Goal: Find specific page/section: Find specific page/section

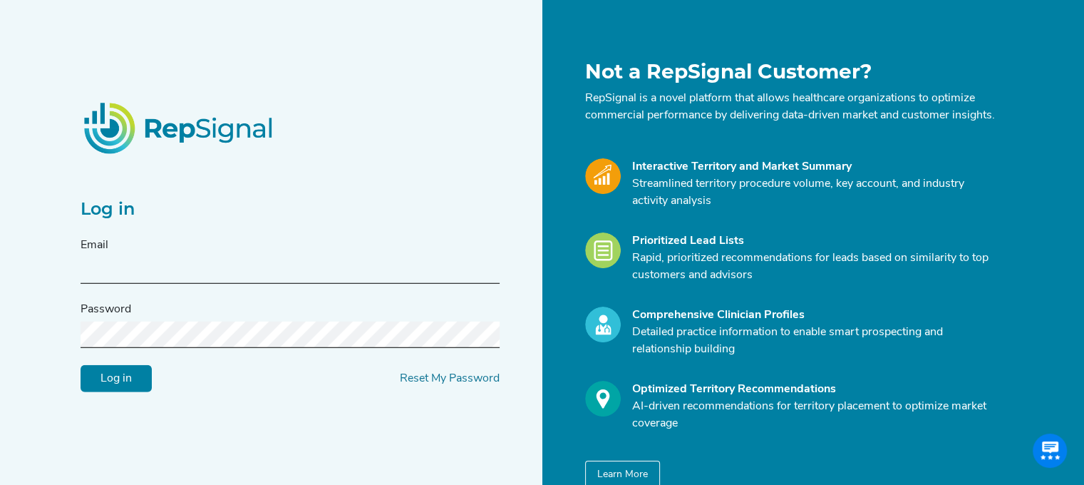
click at [271, 281] on input "text" at bounding box center [290, 270] width 419 height 26
type input "[PERSON_NAME][EMAIL_ADDRESS][PERSON_NAME][DOMAIN_NAME]"
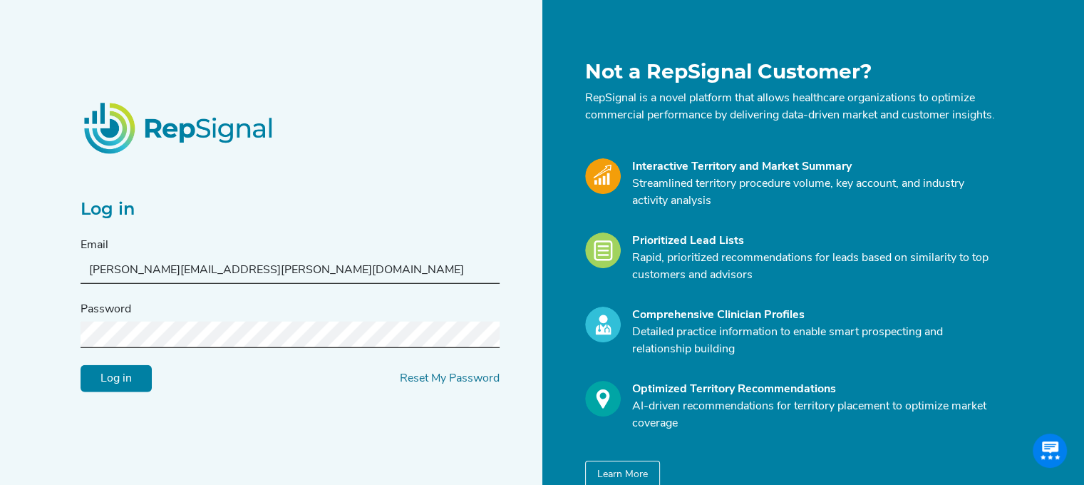
click at [81, 365] on input "Log in" at bounding box center [116, 378] width 71 height 27
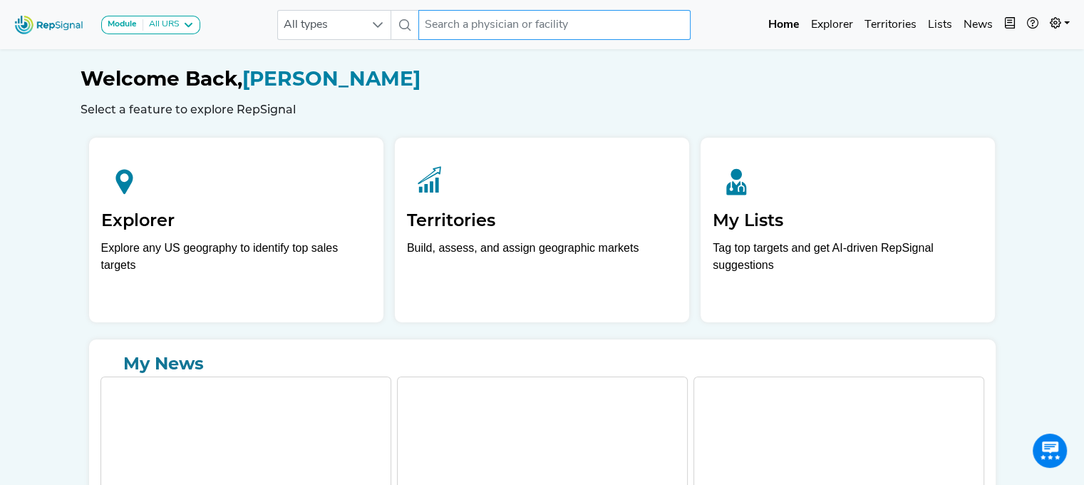
click at [473, 27] on input "text" at bounding box center [554, 25] width 272 height 30
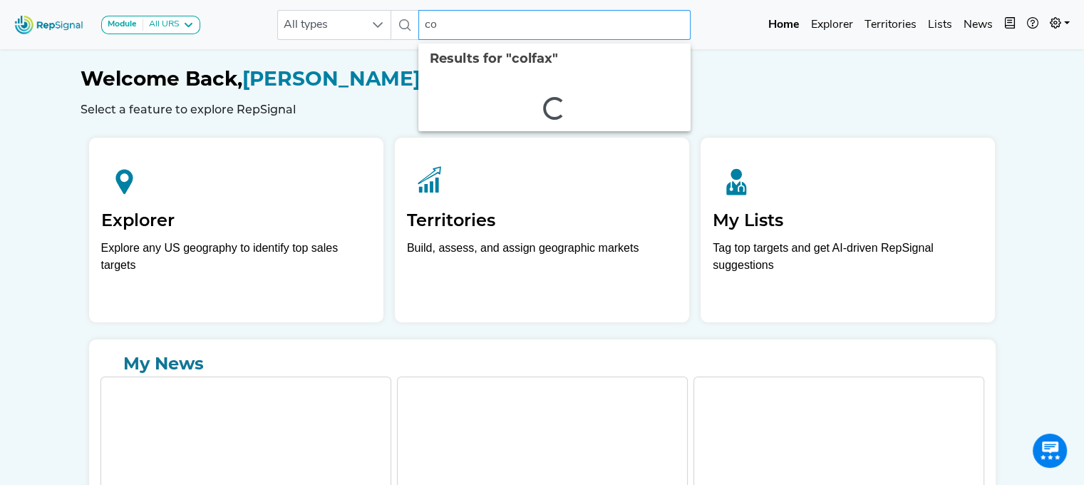
type input "c"
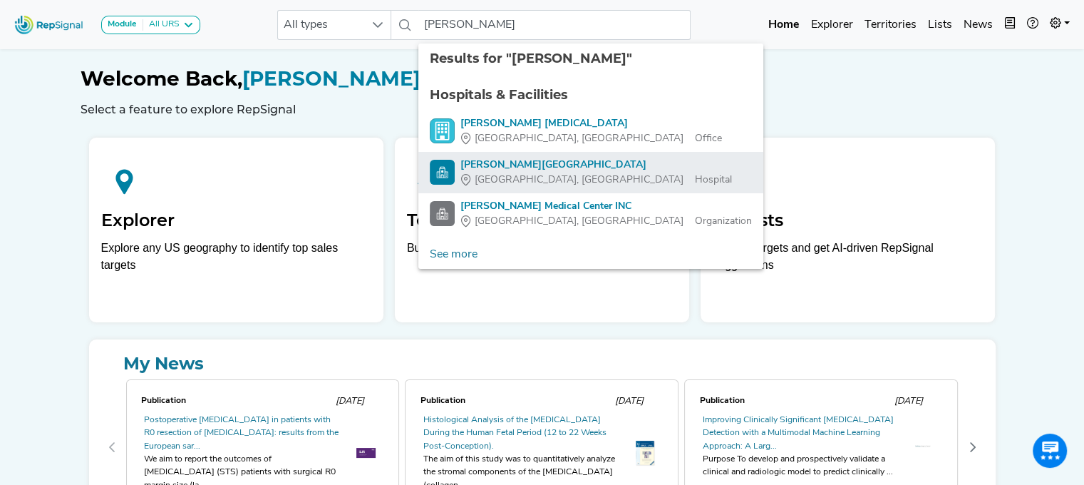
click at [513, 159] on div "[PERSON_NAME][GEOGRAPHIC_DATA]" at bounding box center [596, 165] width 272 height 15
type input "[PERSON_NAME][GEOGRAPHIC_DATA]"
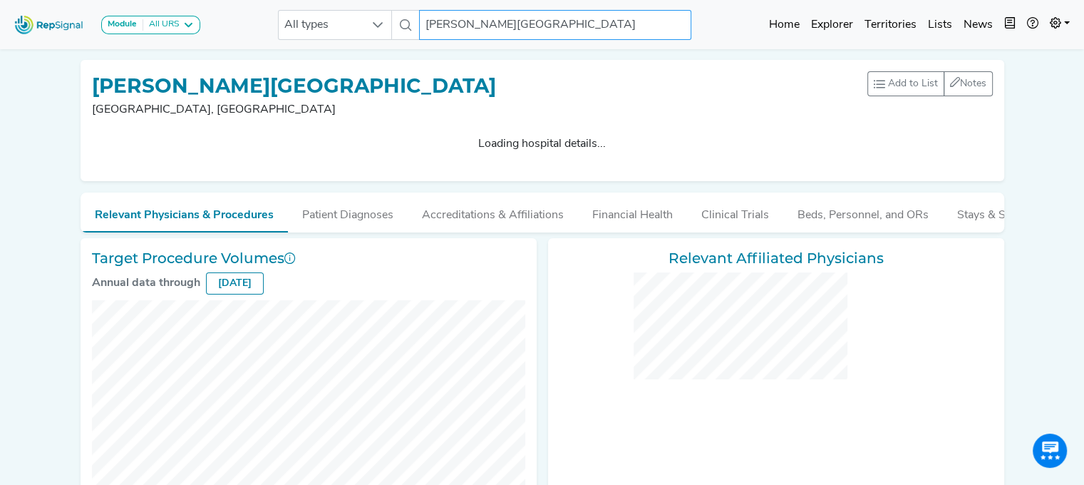
checkbox input "false"
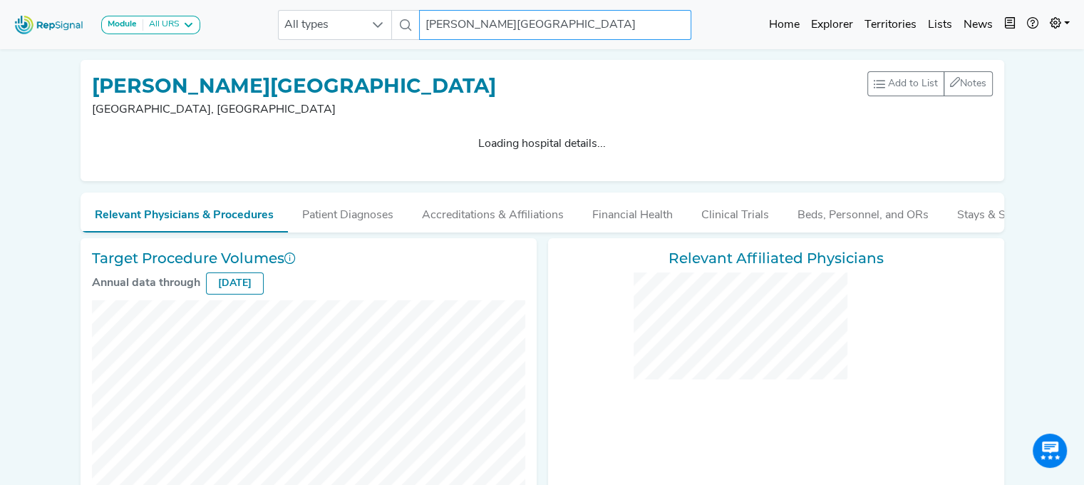
checkbox input "false"
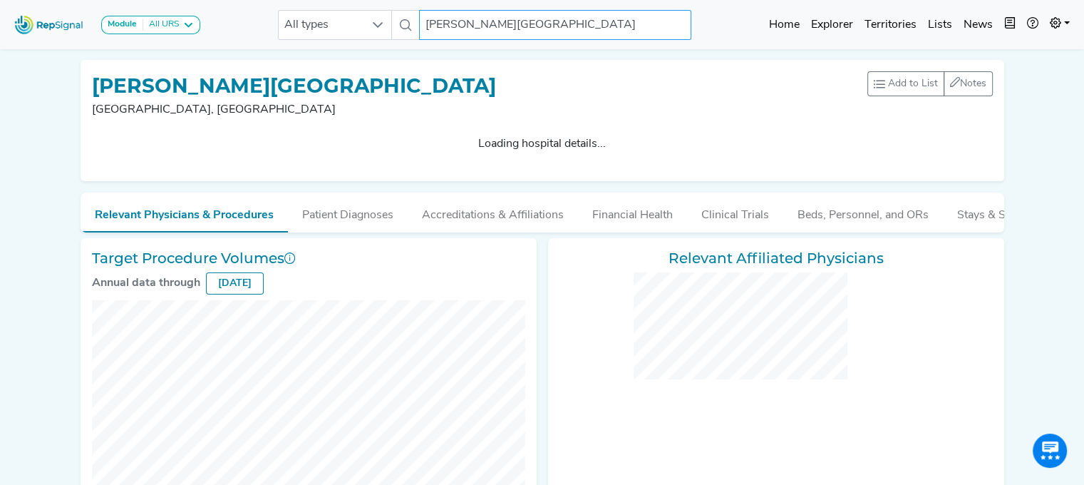
checkbox input "false"
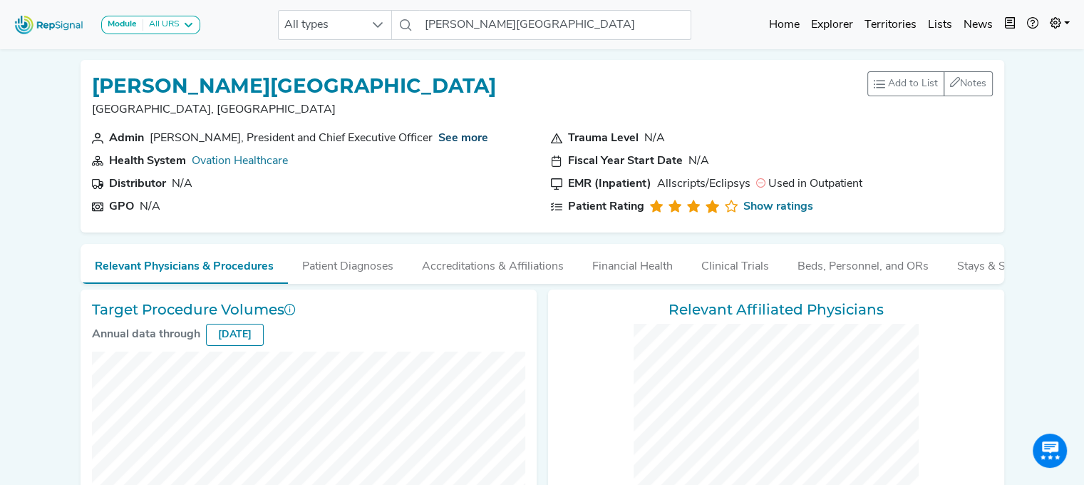
click at [438, 133] on link "See more" at bounding box center [463, 138] width 50 height 11
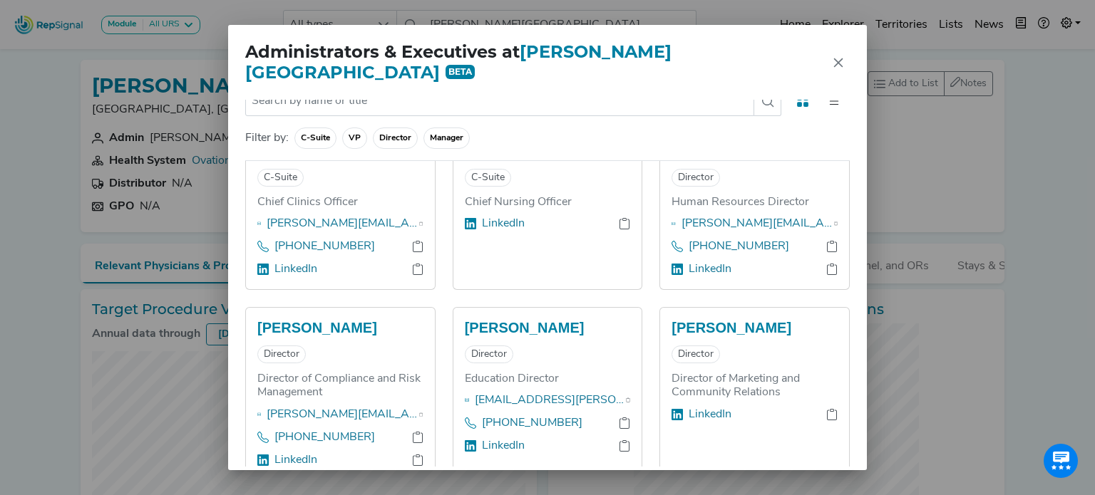
scroll to position [354, 0]
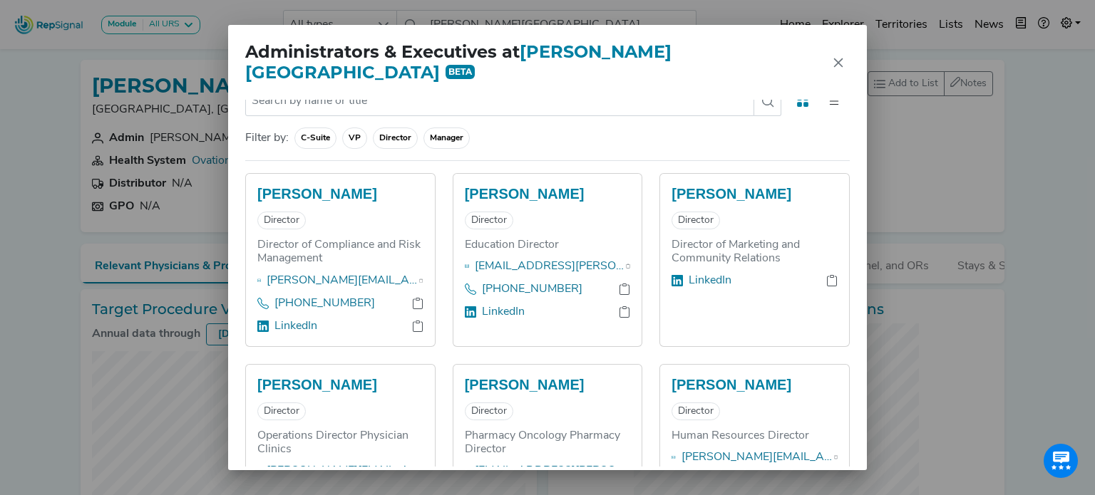
click at [423, 128] on span "Director" at bounding box center [446, 138] width 46 height 21
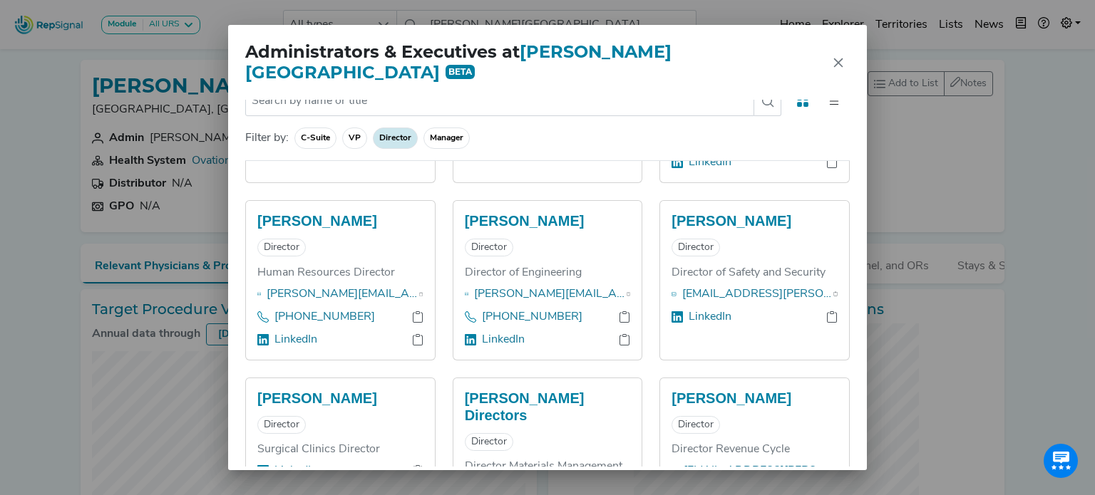
scroll to position [0, 0]
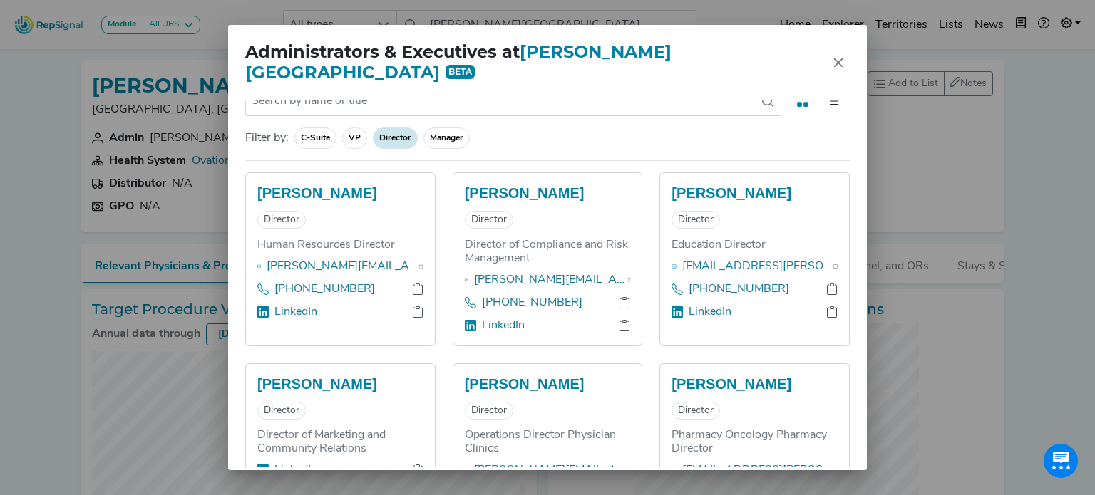
click at [441, 128] on span "Manager" at bounding box center [446, 138] width 46 height 21
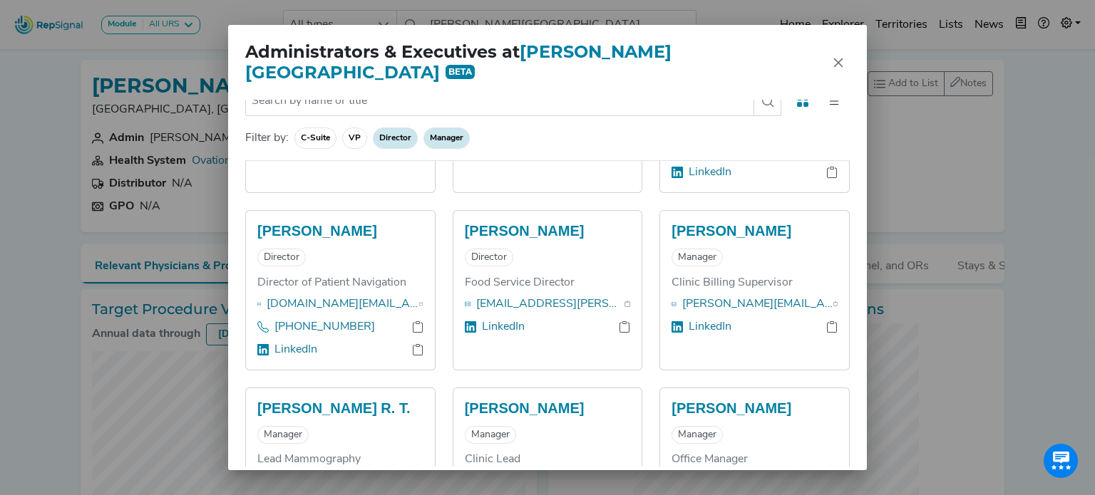
scroll to position [1227, 0]
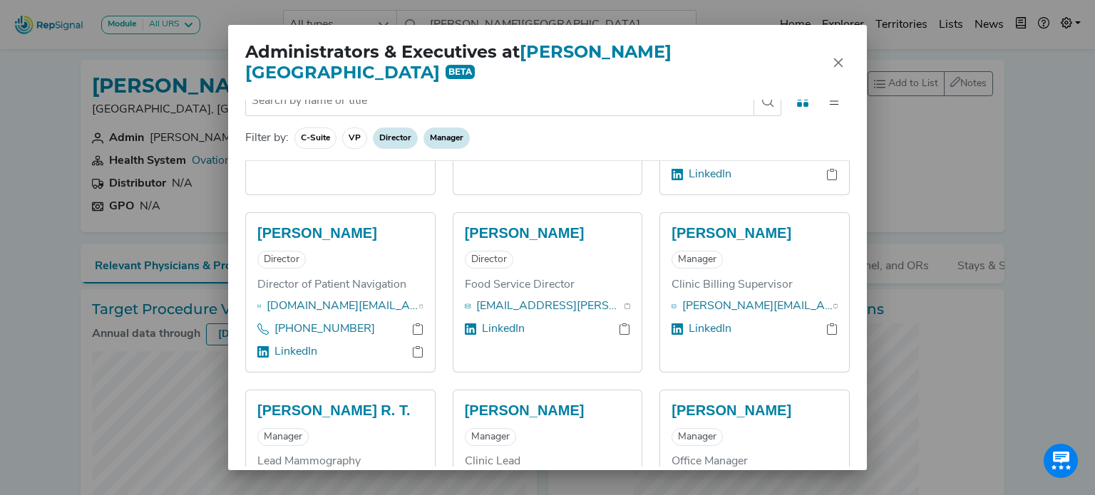
click at [519, 128] on div "Filter by: C-Suite VP Director Manager" at bounding box center [547, 138] width 604 height 21
